Goal: Task Accomplishment & Management: Manage account settings

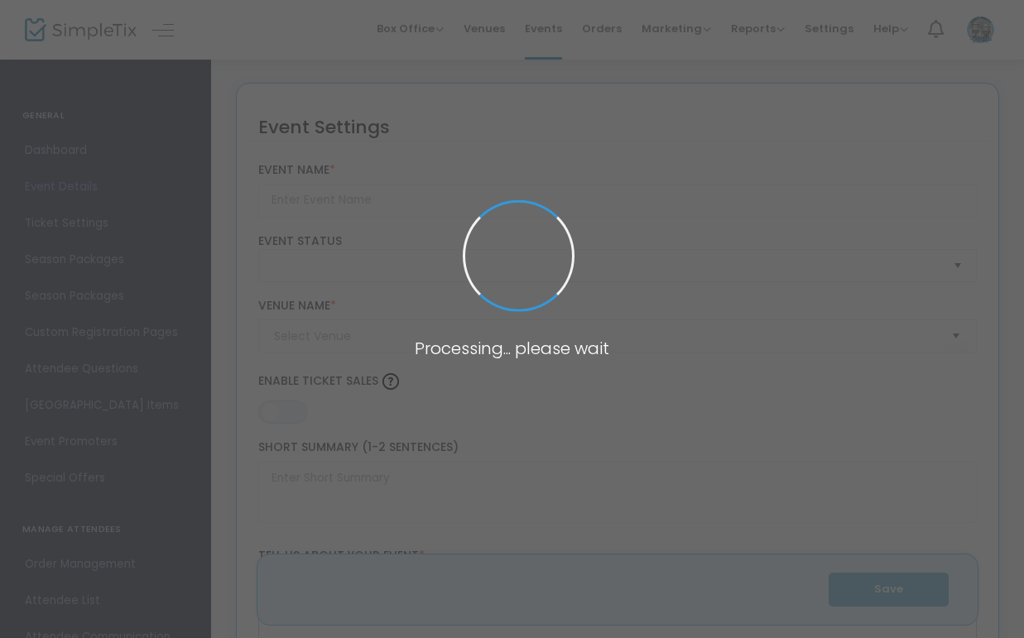
type input "Paramount 80s End of Summer Concert"
type textarea "Celebrate the end of summer with our favorite band PARAMOUNT! Join us for a gre…"
type input "Buy Tickets"
type input "Green Sports Complex"
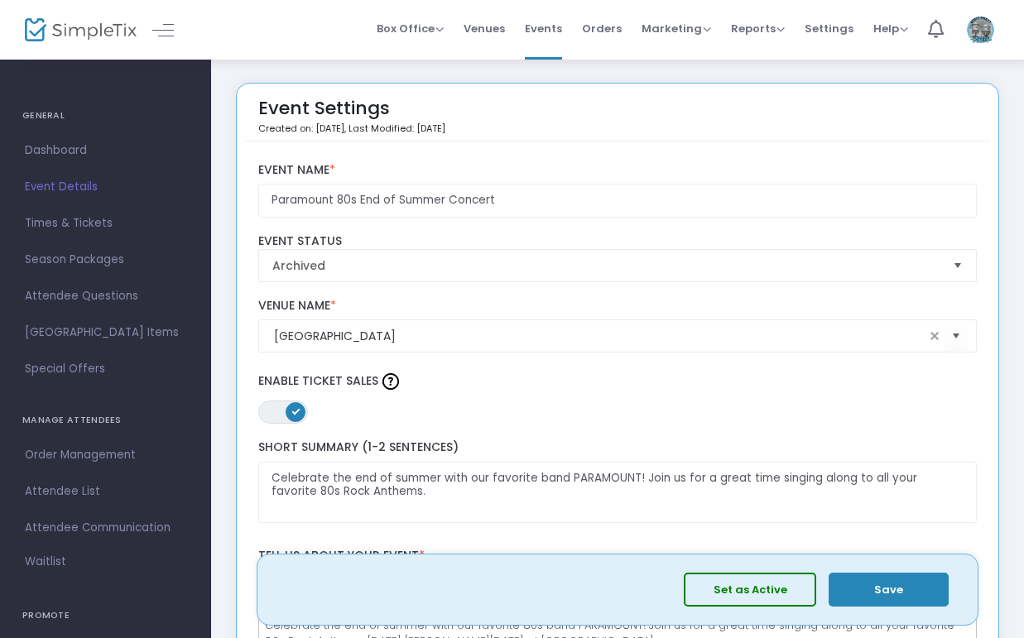
click at [540, 30] on span "Events" at bounding box center [543, 28] width 37 height 42
